Goal: Task Accomplishment & Management: Manage account settings

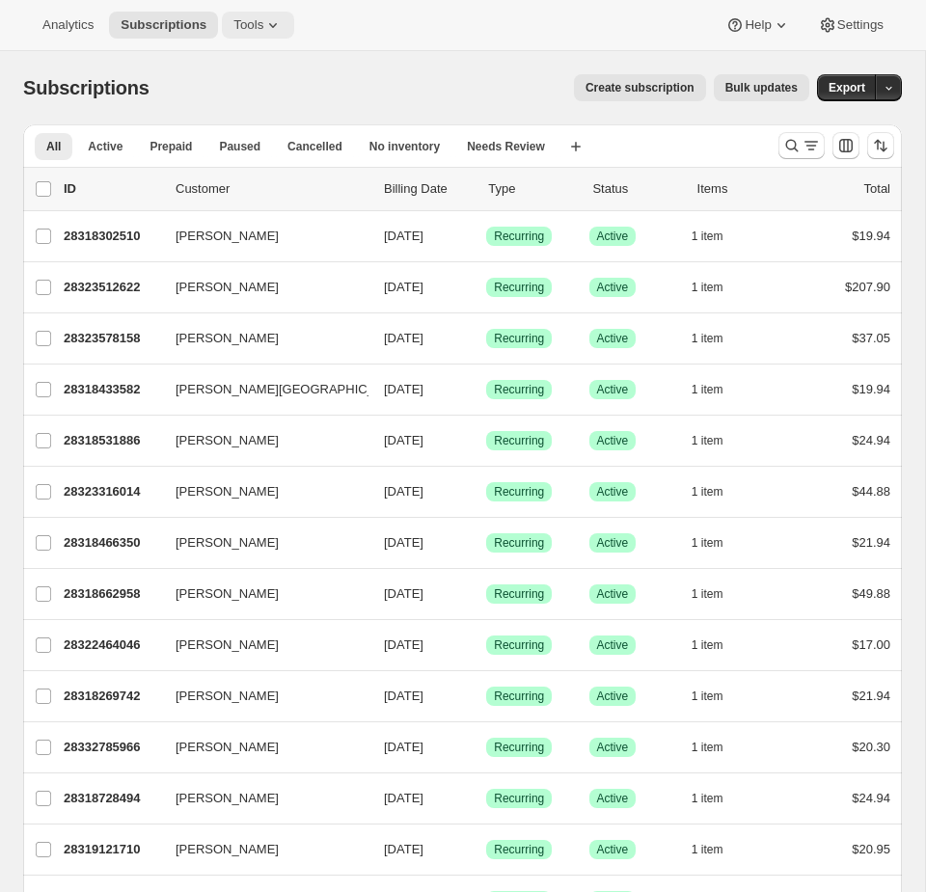
click at [237, 31] on span "Tools" at bounding box center [248, 24] width 30 height 15
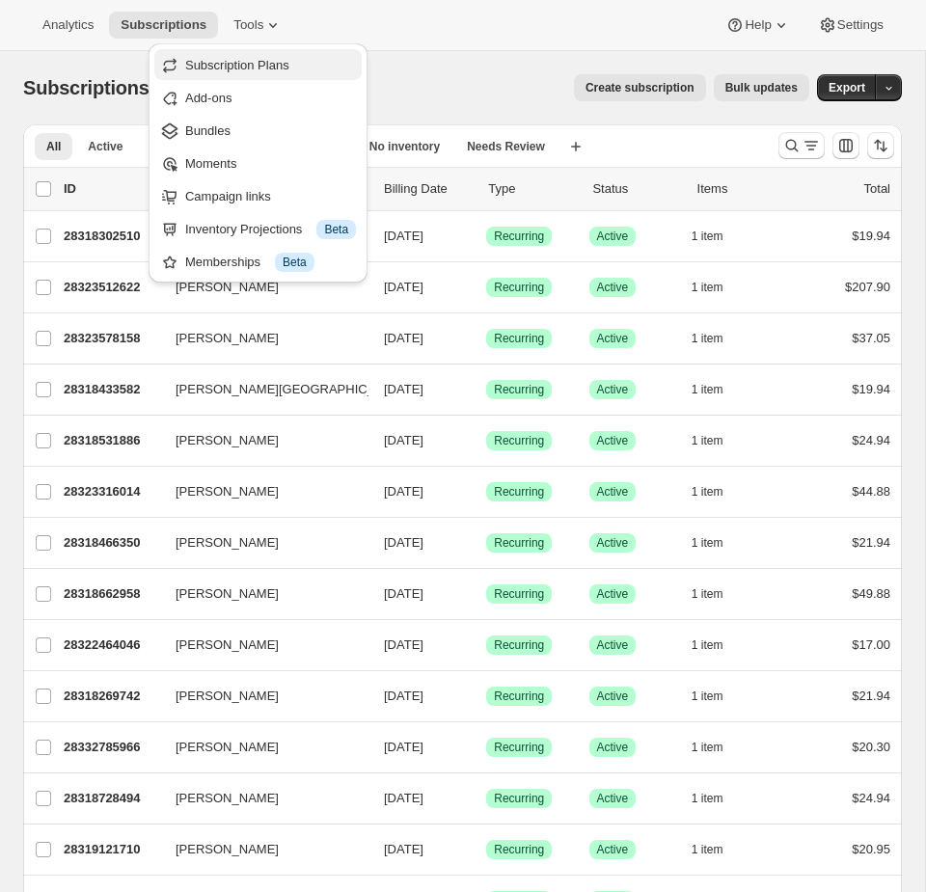
click at [228, 69] on span "Subscription Plans" at bounding box center [237, 65] width 104 height 14
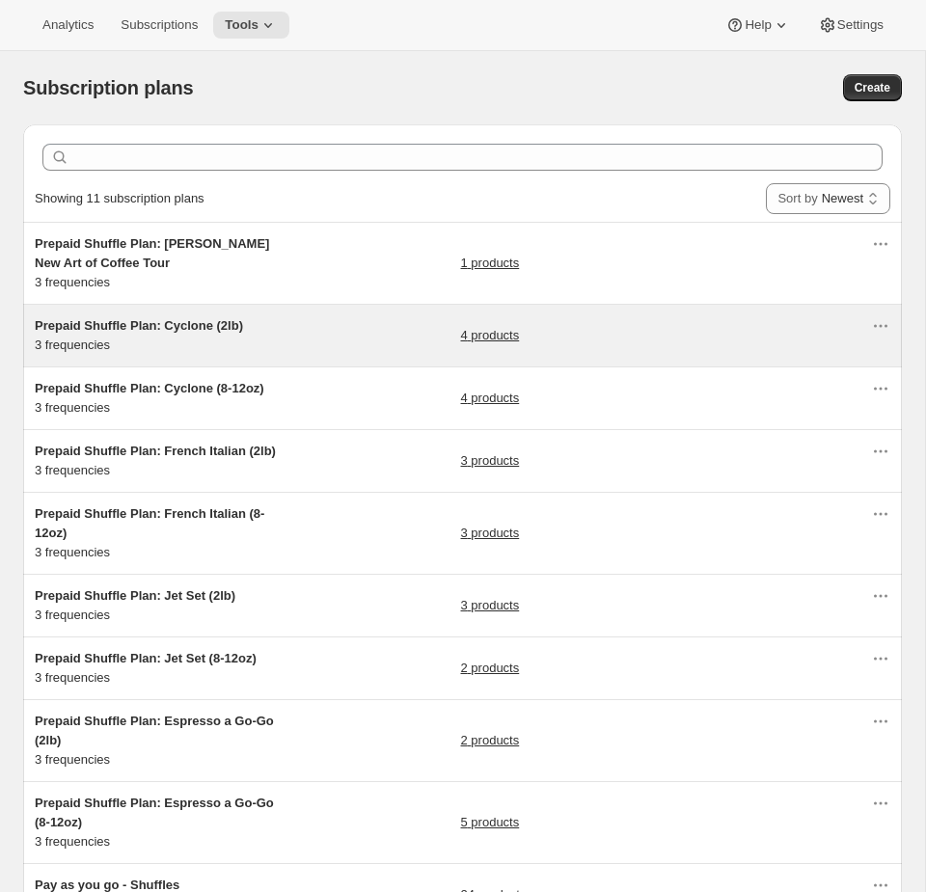
click at [304, 343] on div "Prepaid Shuffle Plan: Cyclone (2lb) 3 frequencies 4 products" at bounding box center [453, 335] width 836 height 39
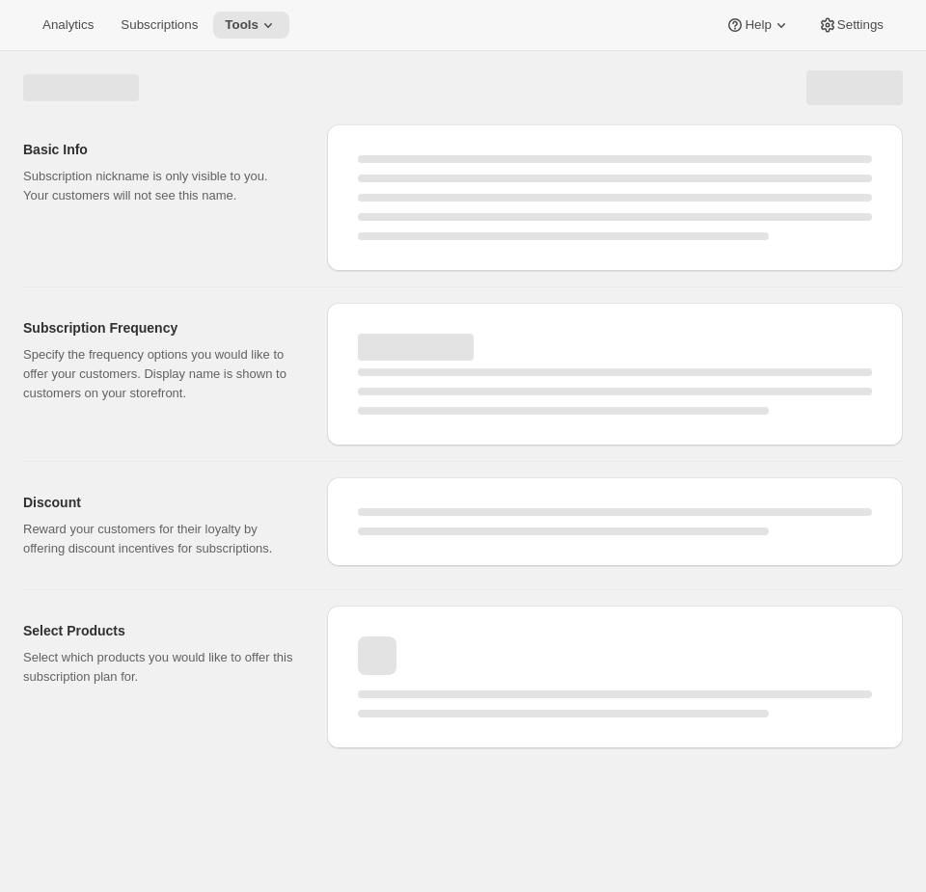
select select "WEEK"
select select "MONTH"
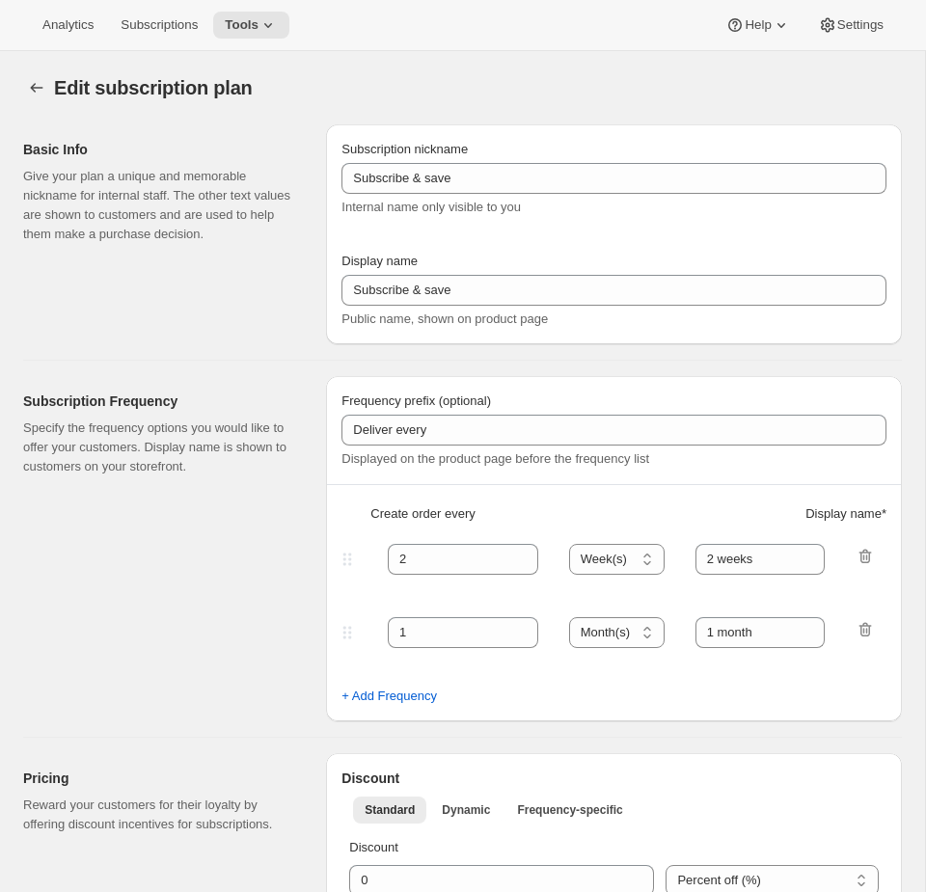
type input "Prepaid Shuffle Plan: Cyclone (2lb)"
type input "Prepay for Cyclone (2lb)"
select select "MONTH"
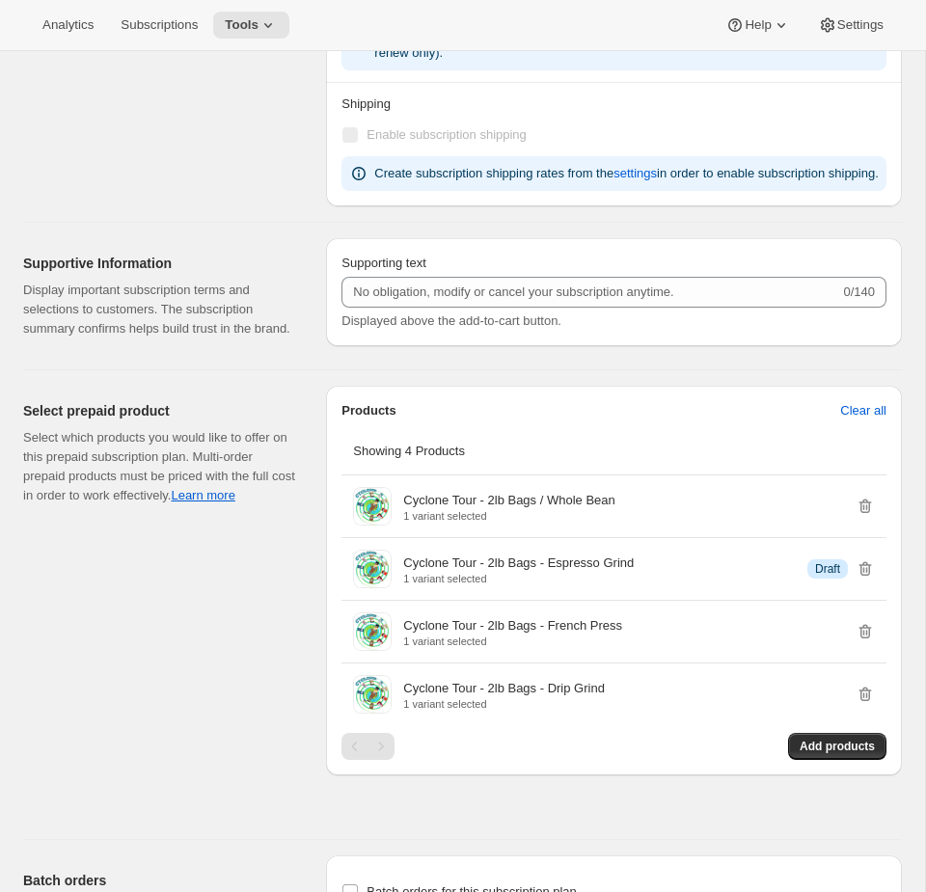
scroll to position [2256, 0]
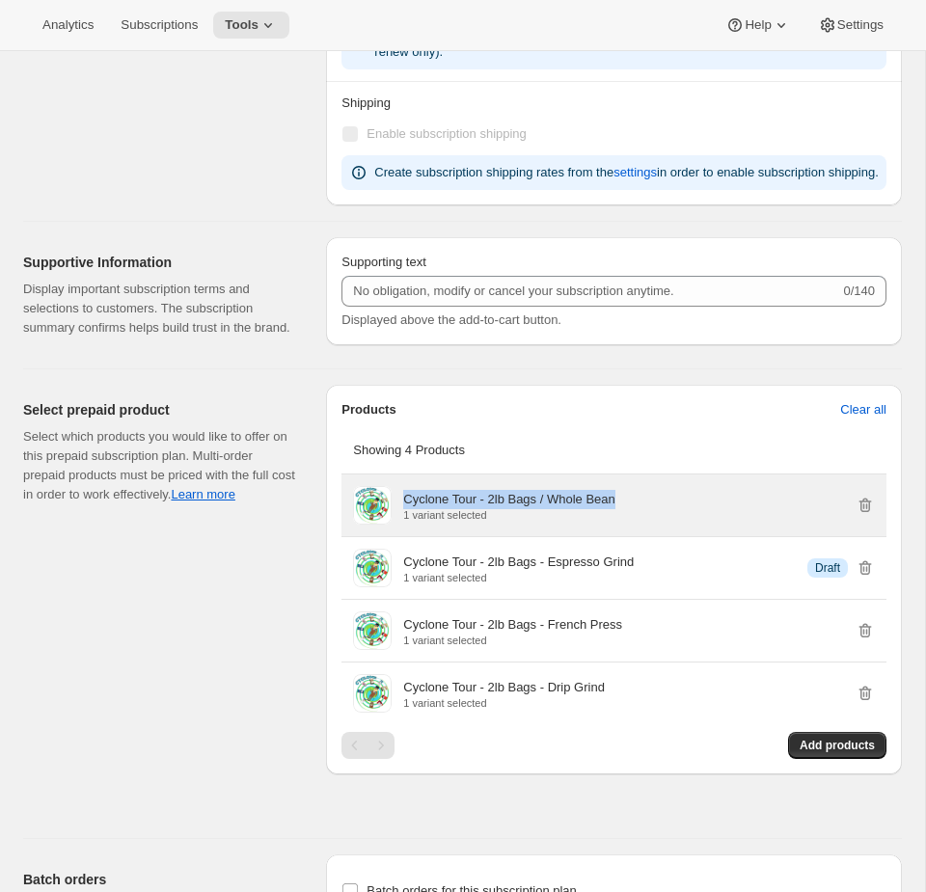
drag, startPoint x: 499, startPoint y: 530, endPoint x: 392, endPoint y: 536, distance: 107.2
click at [393, 524] on div "Cyclone Tour - 2lb Bags / Whole Bean 1 variant selected" at bounding box center [614, 505] width 522 height 39
copy div "Cyclone Tour - 2lb Bags / Whole Bean"
